Goal: Communication & Community: Ask a question

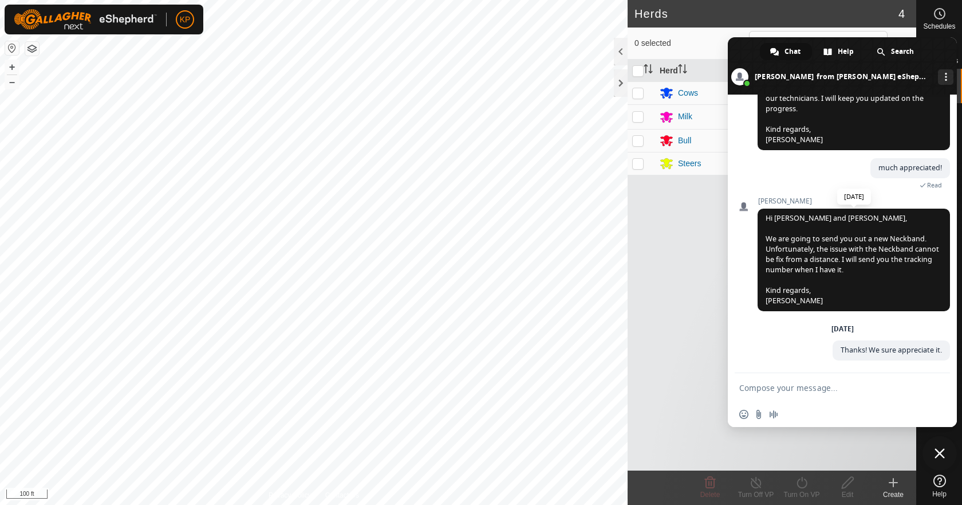
scroll to position [898, 0]
click at [778, 337] on div "[DATE] Thanks! We sure appreciate it. [DATE]" at bounding box center [854, 348] width 192 height 49
click at [816, 385] on textarea "Compose your message..." at bounding box center [830, 387] width 183 height 29
type textarea "Hi There -"
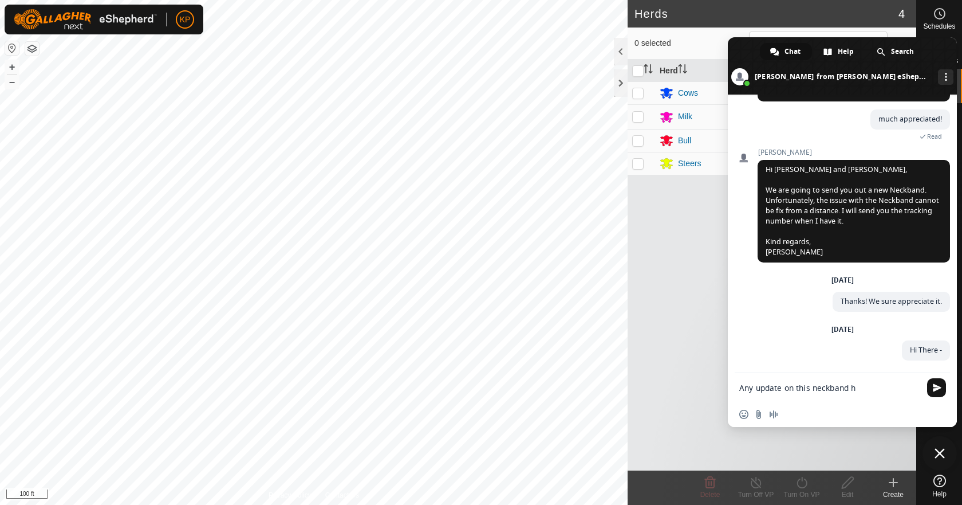
scroll to position [1008, 0]
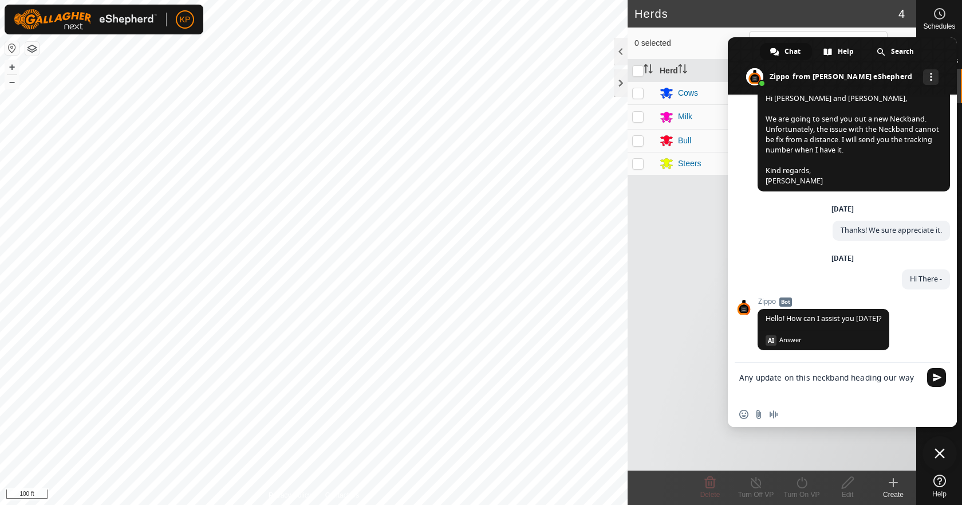
type textarea "Any update on this neckband heading our way?"
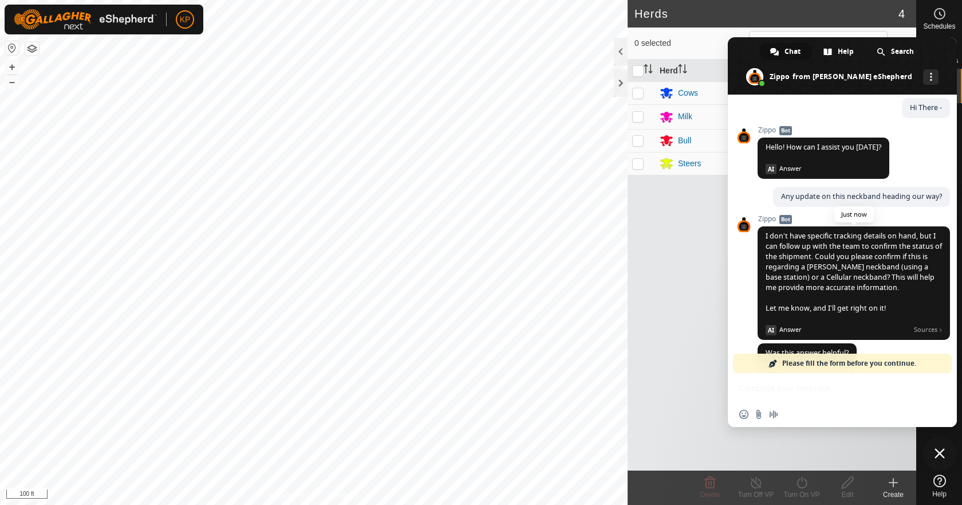
scroll to position [1279, 0]
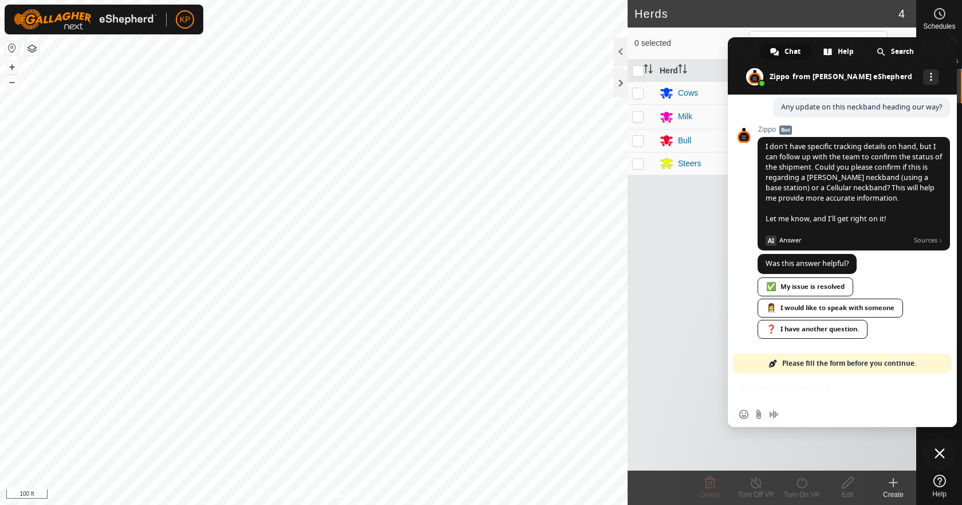
click at [807, 393] on div "Network offline. Reconnecting... No messages can be received or sent for now. S…" at bounding box center [842, 260] width 229 height 332
click at [743, 375] on div "Network offline. Reconnecting... No messages can be received or sent for now. S…" at bounding box center [842, 260] width 229 height 332
click at [750, 365] on link "Please fill the form before you continue." at bounding box center [842, 362] width 219 height 19
click at [856, 325] on link "❓ I have another question." at bounding box center [813, 329] width 110 height 19
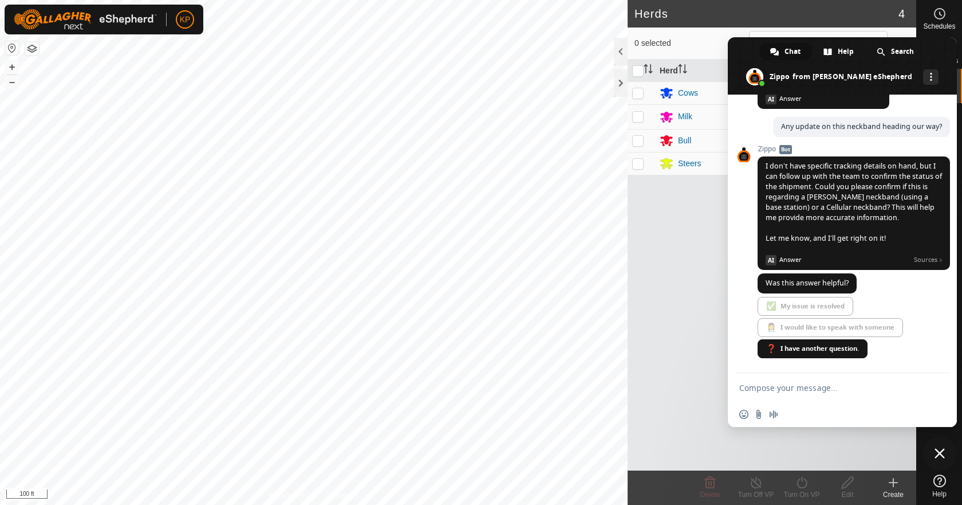
scroll to position [1248, 0]
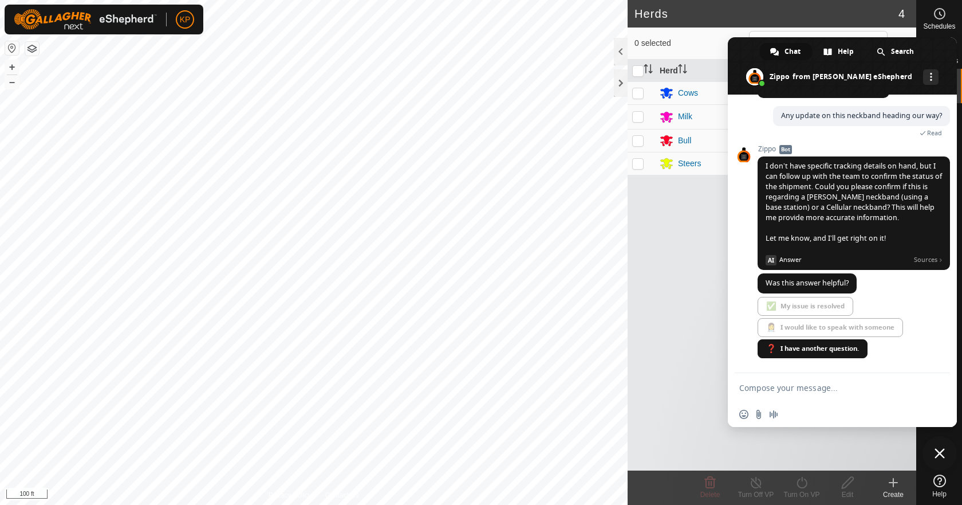
click at [814, 390] on textarea "Compose your message..." at bounding box center [830, 387] width 183 height 29
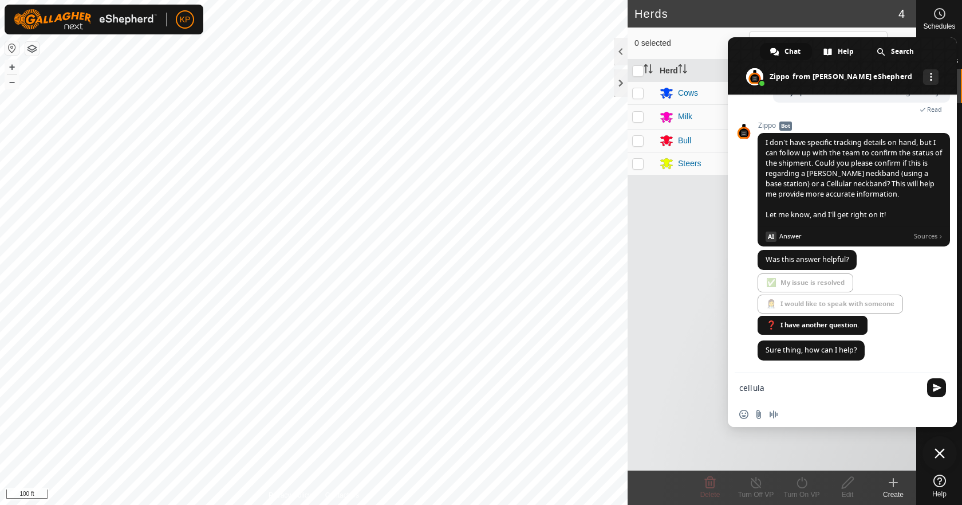
type textarea "cellular"
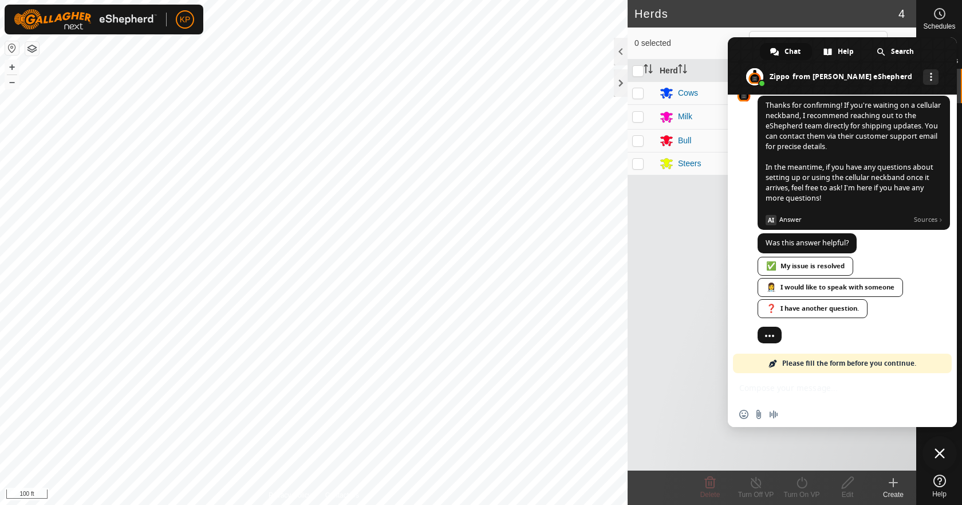
scroll to position [1597, 0]
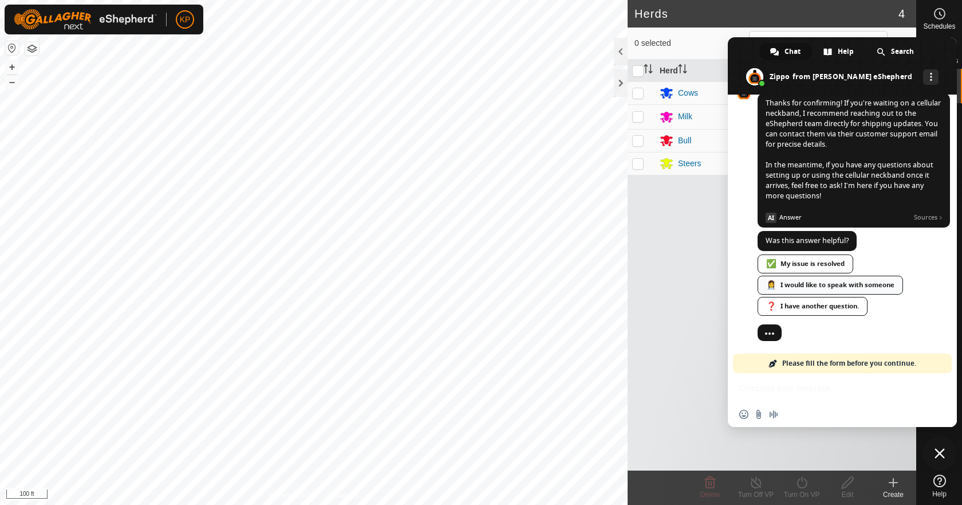
click at [886, 285] on link "👩‍⚕️ I would like to speak with someone" at bounding box center [830, 284] width 145 height 19
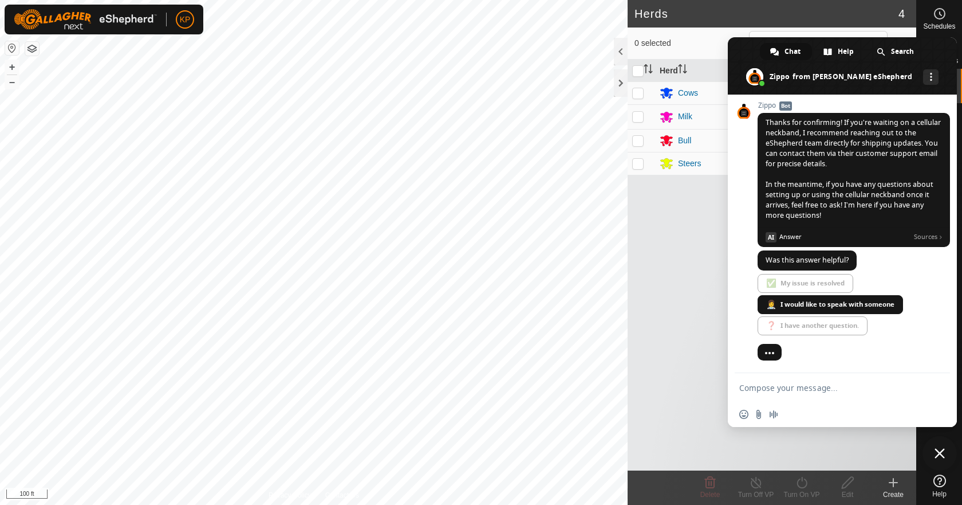
scroll to position [1578, 0]
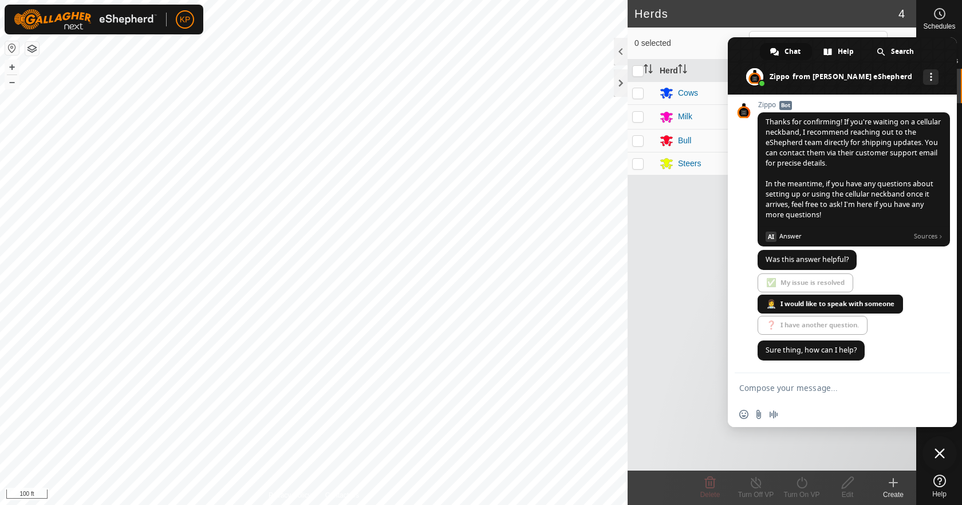
click at [813, 395] on textarea "Compose your message..." at bounding box center [830, 387] width 183 height 29
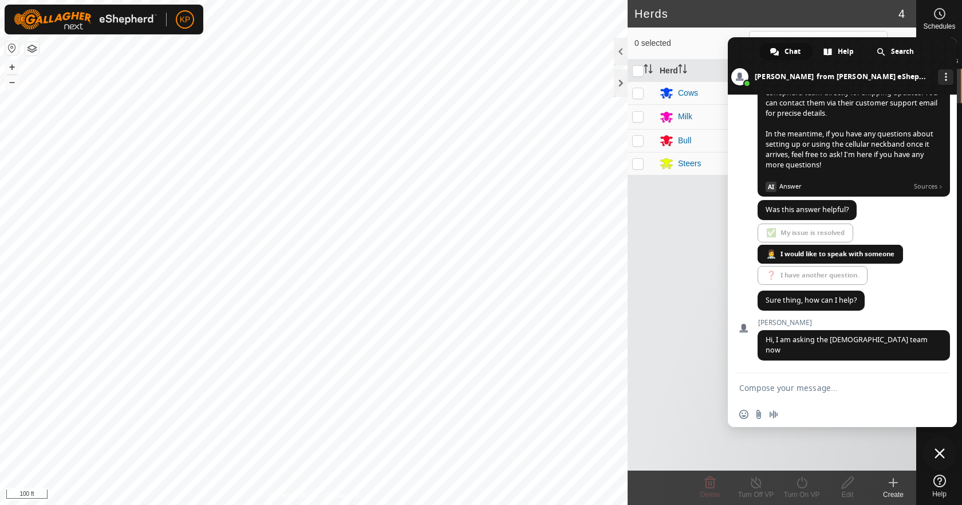
scroll to position [1641, 0]
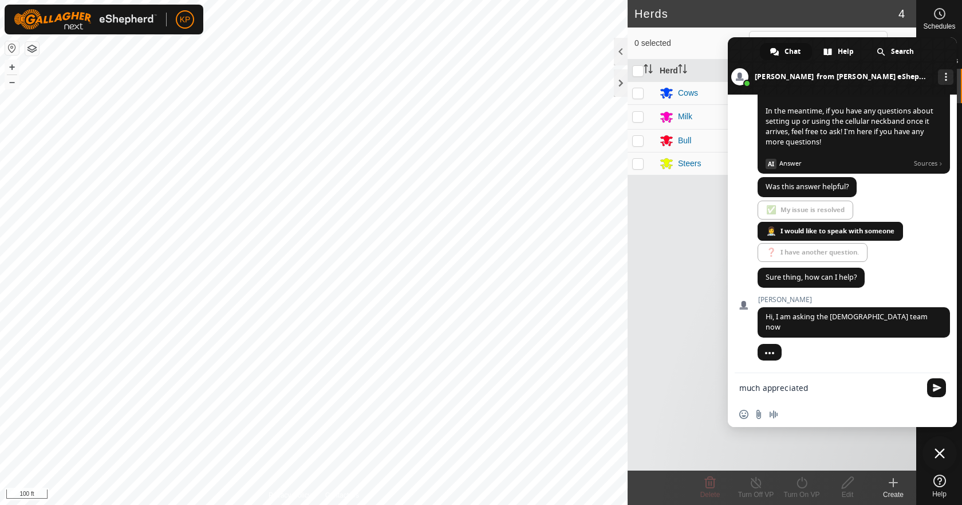
type textarea "much appreciated!"
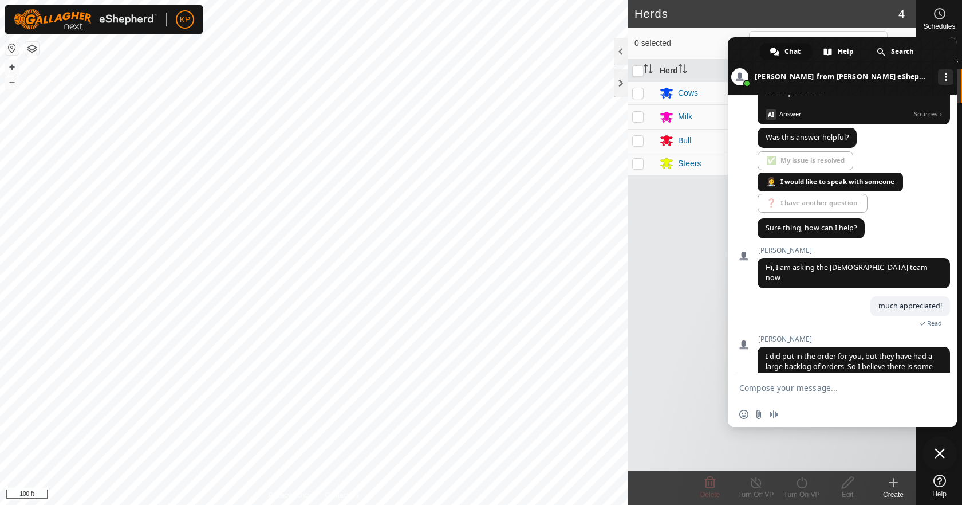
scroll to position [1706, 0]
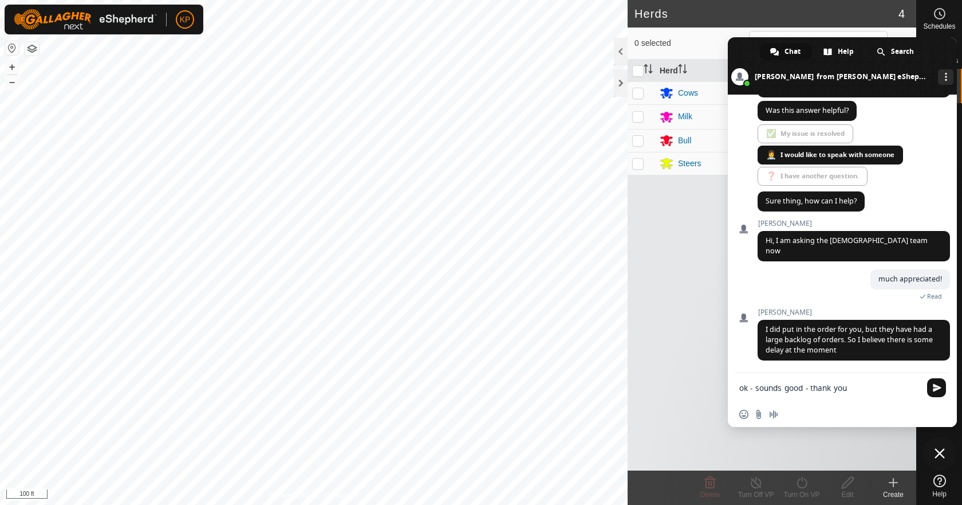
type textarea "ok - sounds good - thank you!"
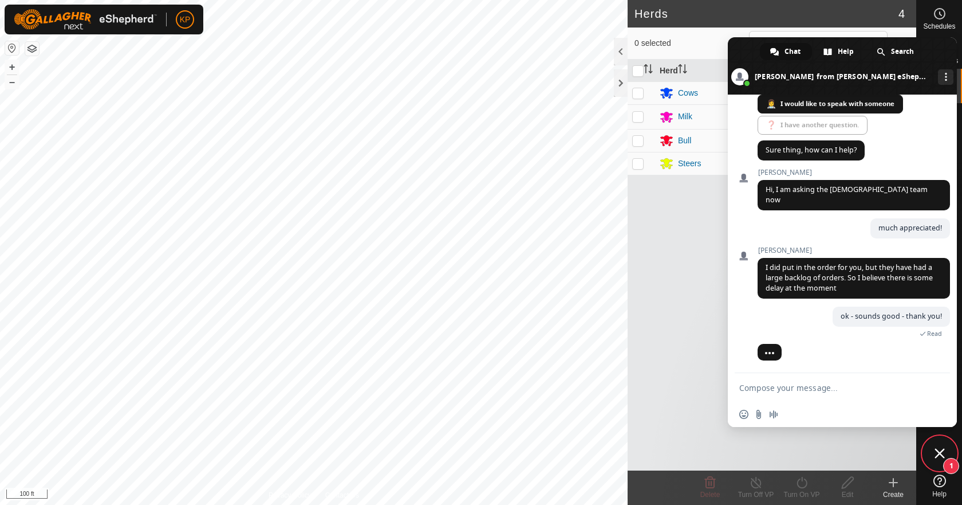
scroll to position [1794, 0]
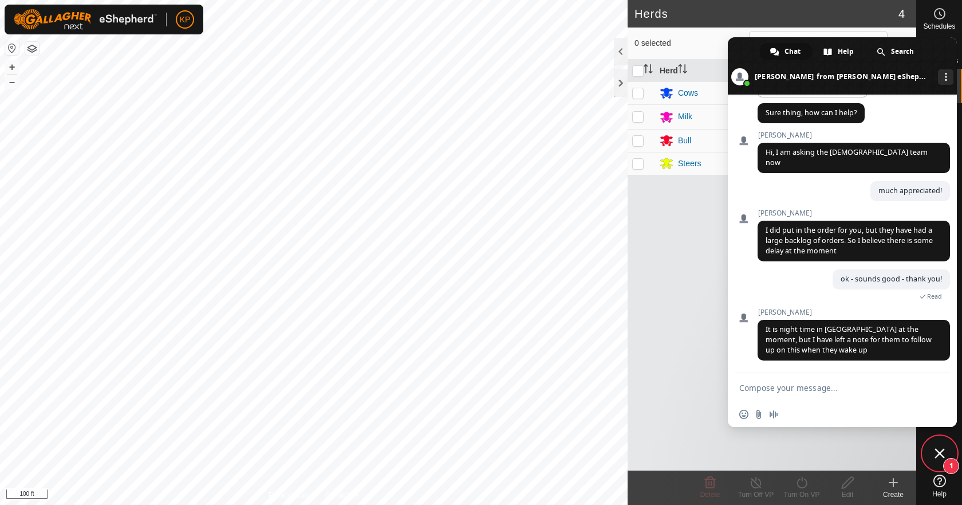
click at [831, 389] on textarea "Compose your message..." at bounding box center [830, 387] width 183 height 29
type textarea "thank you."
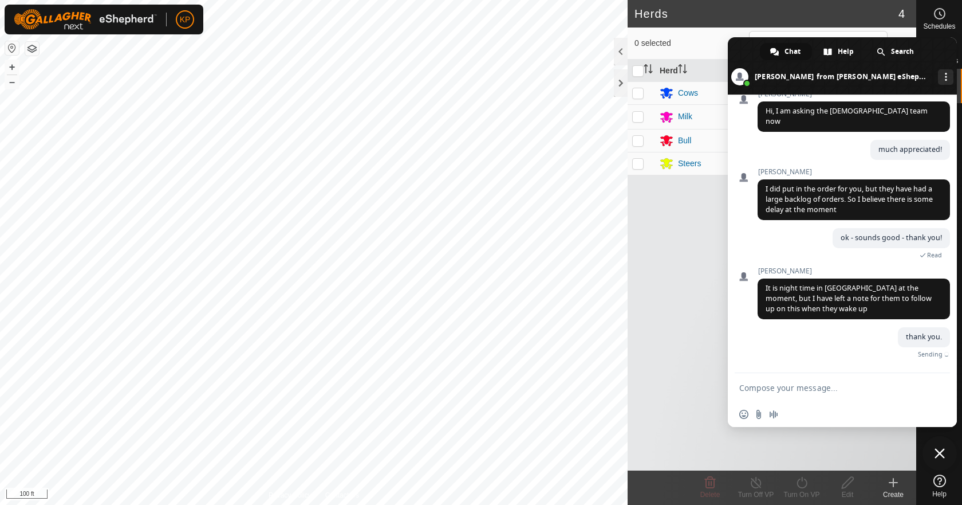
scroll to position [1822, 0]
